Goal: Task Accomplishment & Management: Manage account settings

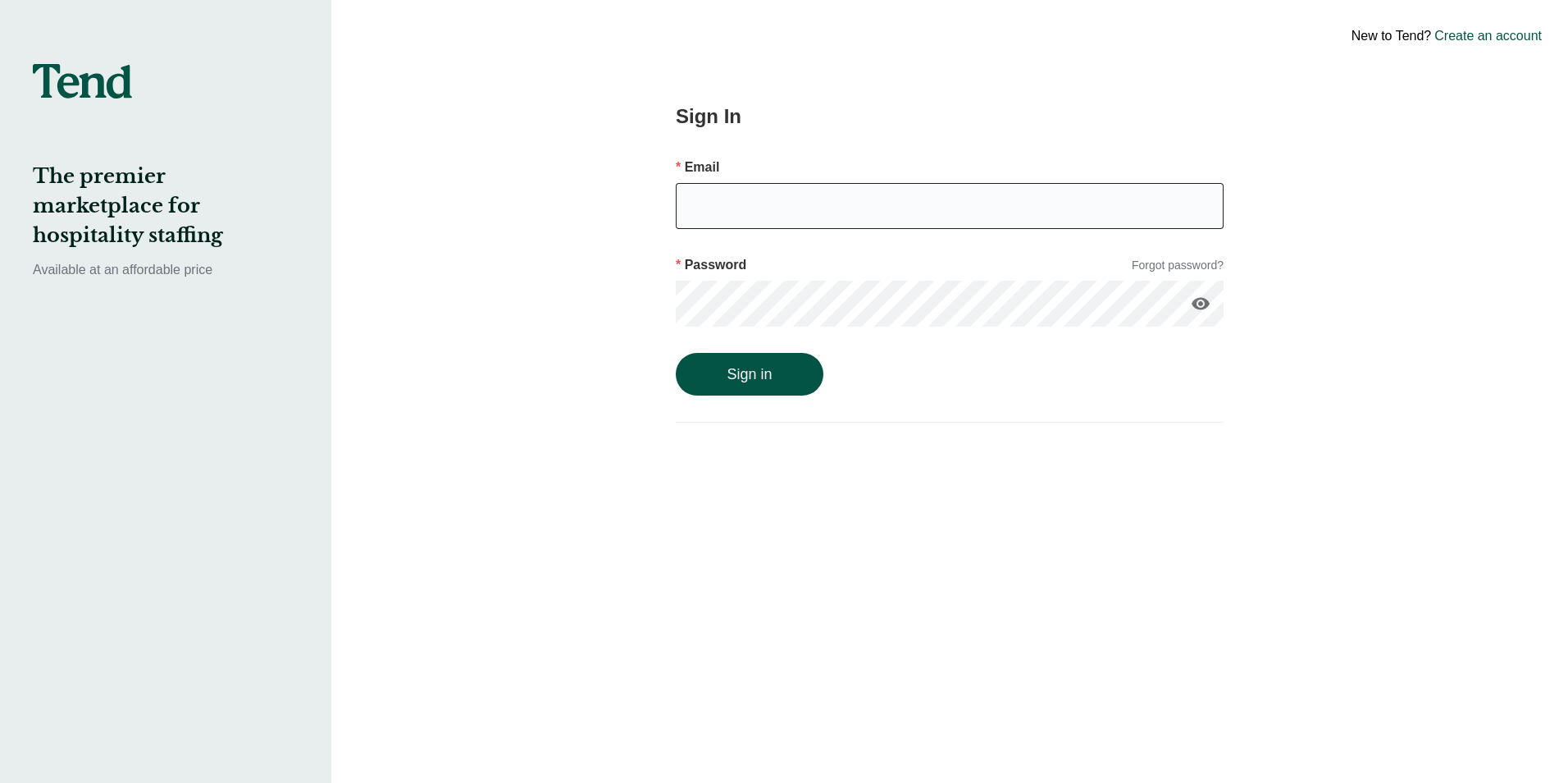
click at [757, 223] on input "email" at bounding box center [950, 206] width 548 height 46
type input "[EMAIL_ADDRESS][DOMAIN_NAME]"
click at [772, 384] on button "Sign in" at bounding box center [750, 373] width 147 height 43
click at [1177, 262] on link "Forgot password?" at bounding box center [1177, 265] width 92 height 17
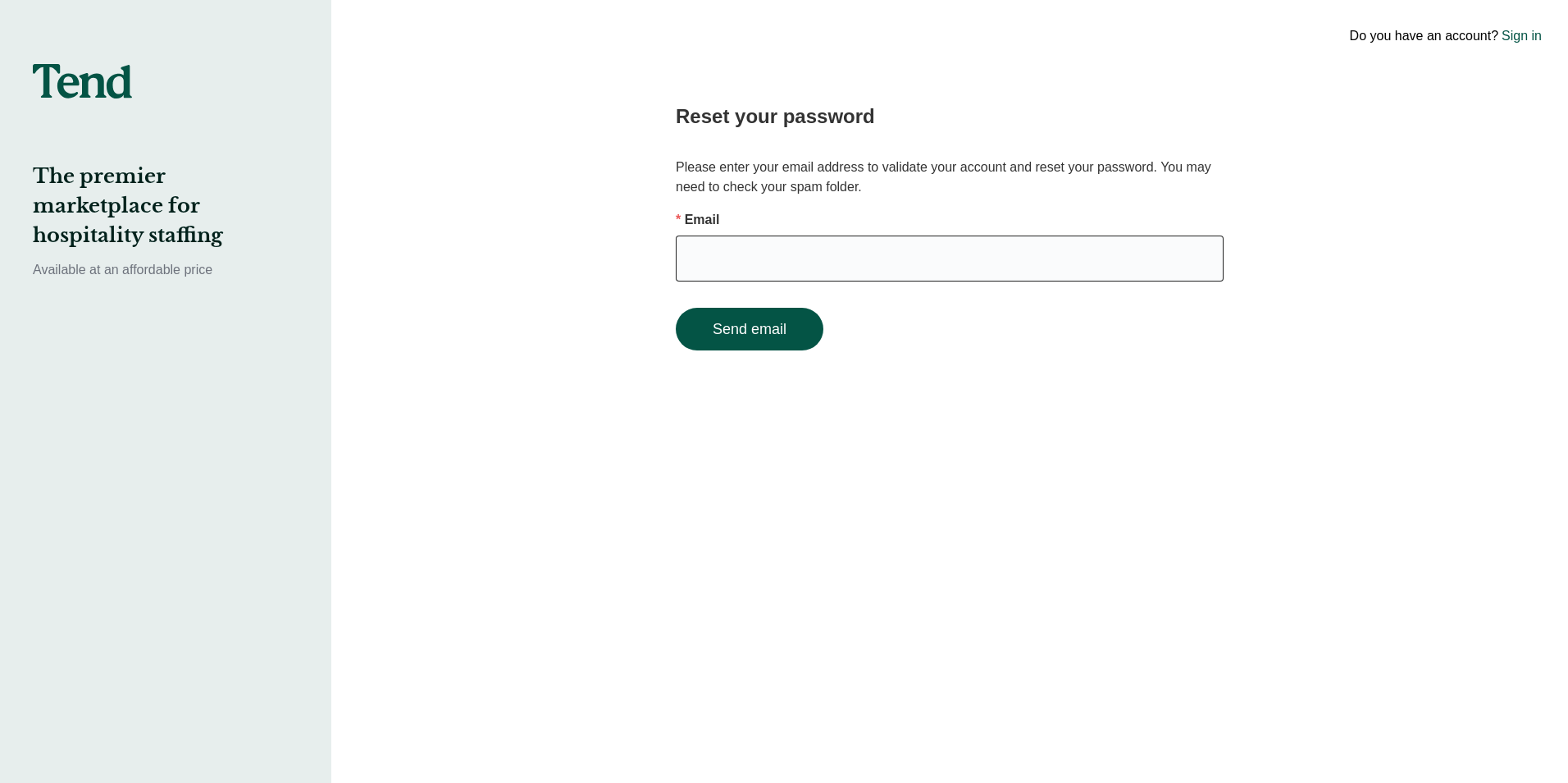
click at [733, 265] on input "email" at bounding box center [950, 258] width 548 height 46
type input "[EMAIL_ADDRESS][DOMAIN_NAME]"
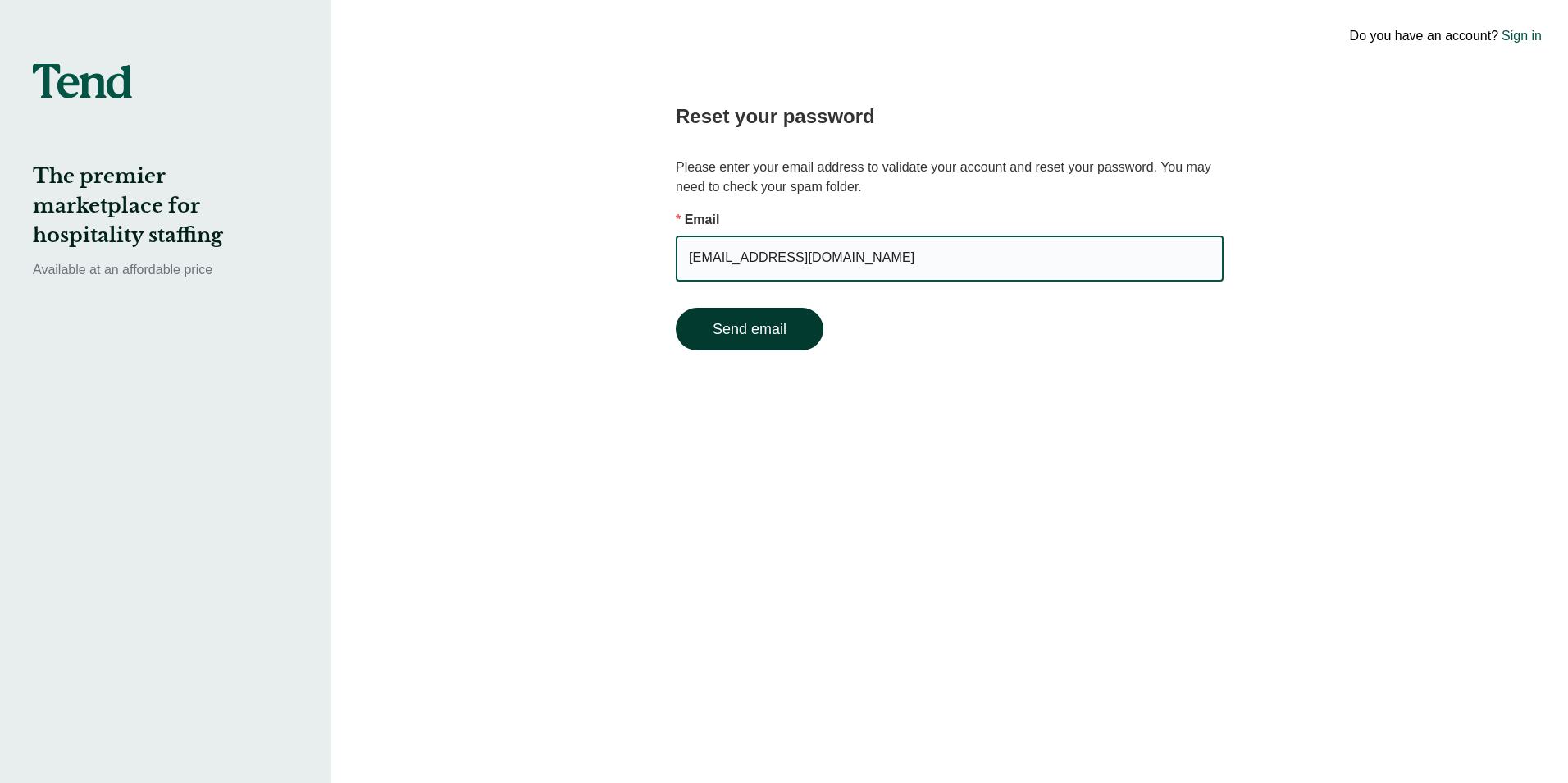
click at [782, 332] on button "Send email" at bounding box center [750, 329] width 147 height 43
